Goal: Information Seeking & Learning: Learn about a topic

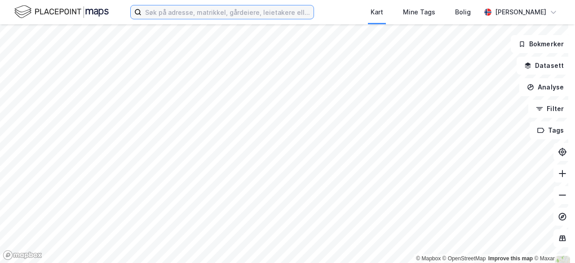
click at [237, 12] on input at bounding box center [228, 11] width 172 height 13
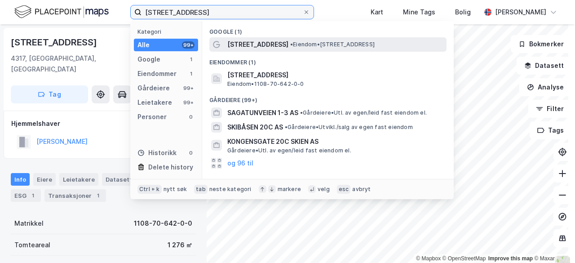
type input "[STREET_ADDRESS]"
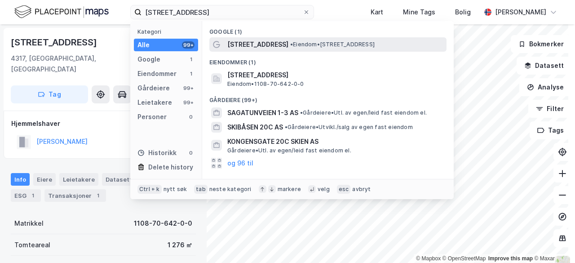
click at [257, 49] on span "[STREET_ADDRESS]" at bounding box center [257, 44] width 61 height 11
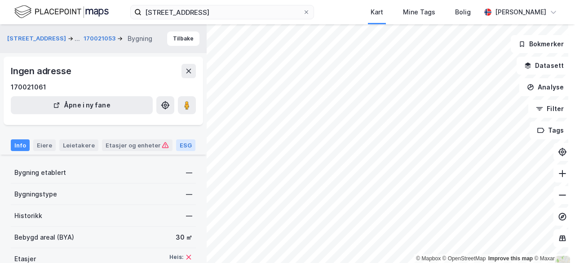
click at [182, 142] on div "ESG" at bounding box center [185, 145] width 19 height 12
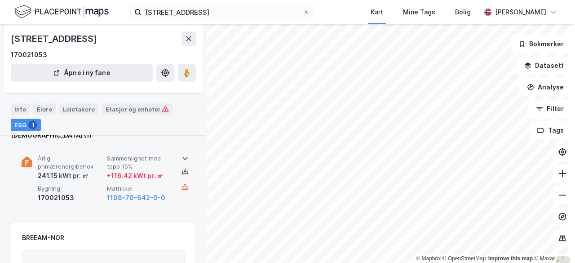
scroll to position [47, 0]
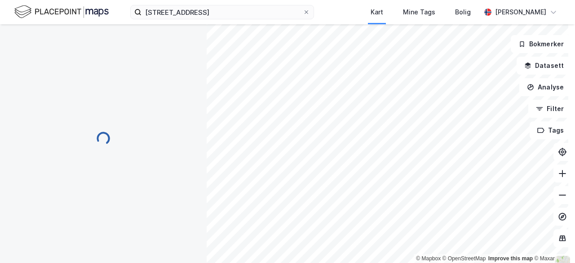
scroll to position [47, 0]
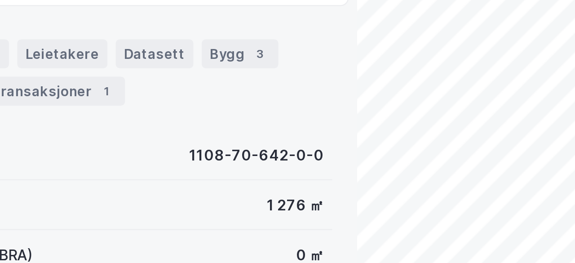
click at [173, 188] on div "© Mapbox © OpenStreetMap Improve this map © Maxar [STREET_ADDRESS], [GEOGRAPHIC…" at bounding box center [287, 143] width 575 height 239
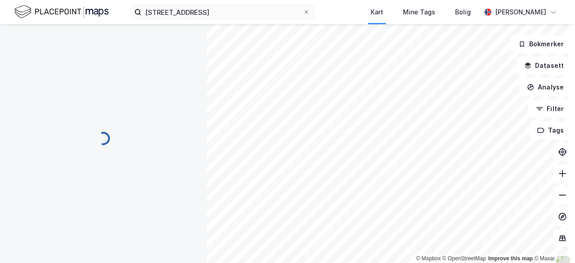
scroll to position [47, 0]
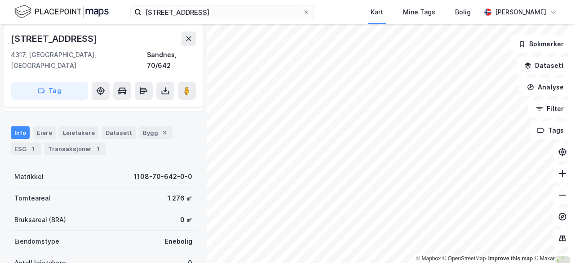
click at [569, 191] on div "varatunveien 20c Kart Mine Tags Bolig [PERSON_NAME] © Mapbox © OpenStreetMap Im…" at bounding box center [287, 131] width 575 height 263
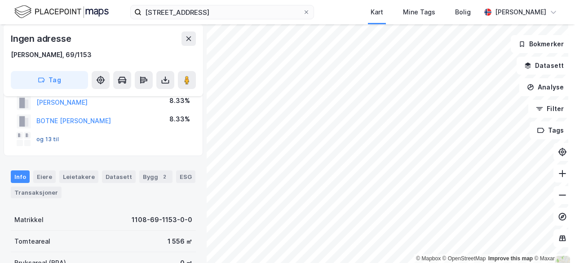
click at [0, 0] on button "og 13 til" at bounding box center [0, 0] width 0 height 0
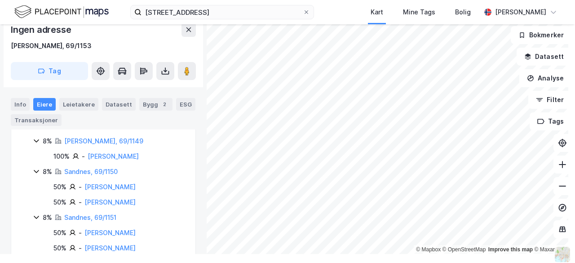
scroll to position [491, 0]
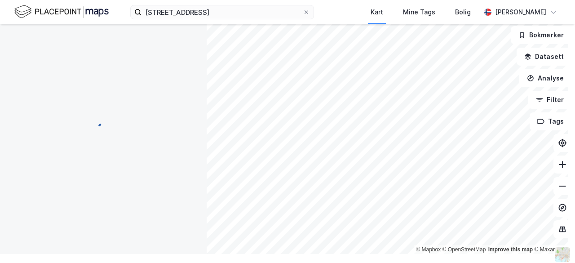
scroll to position [25, 0]
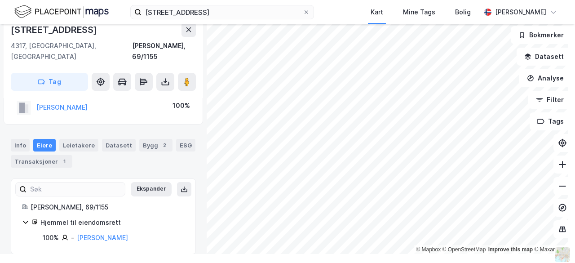
click at [556, 262] on html "varatunveien 20c Kart Mine Tags Bolig [PERSON_NAME] © Mapbox © OpenStreetMap Im…" at bounding box center [287, 131] width 575 height 263
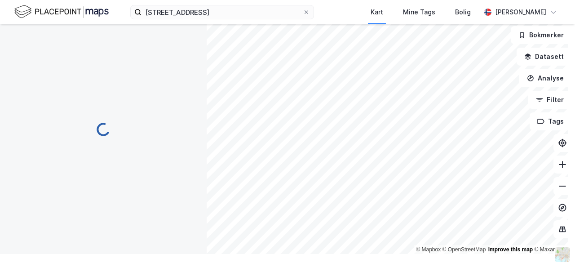
scroll to position [25, 0]
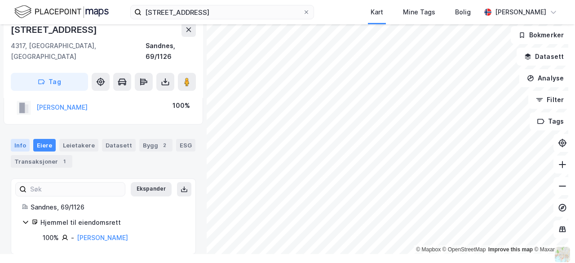
click at [19, 139] on div "Info" at bounding box center [20, 145] width 19 height 13
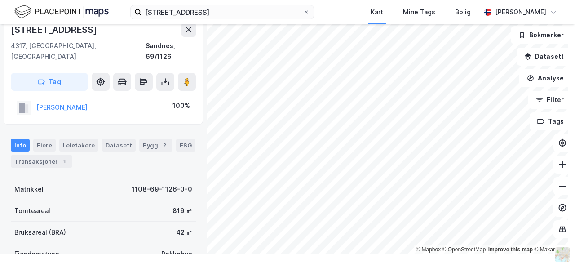
scroll to position [25, 0]
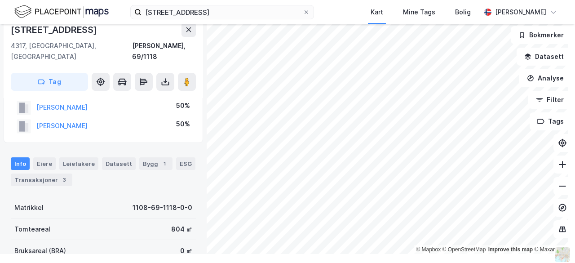
scroll to position [25, 0]
